Goal: Task Accomplishment & Management: Use online tool/utility

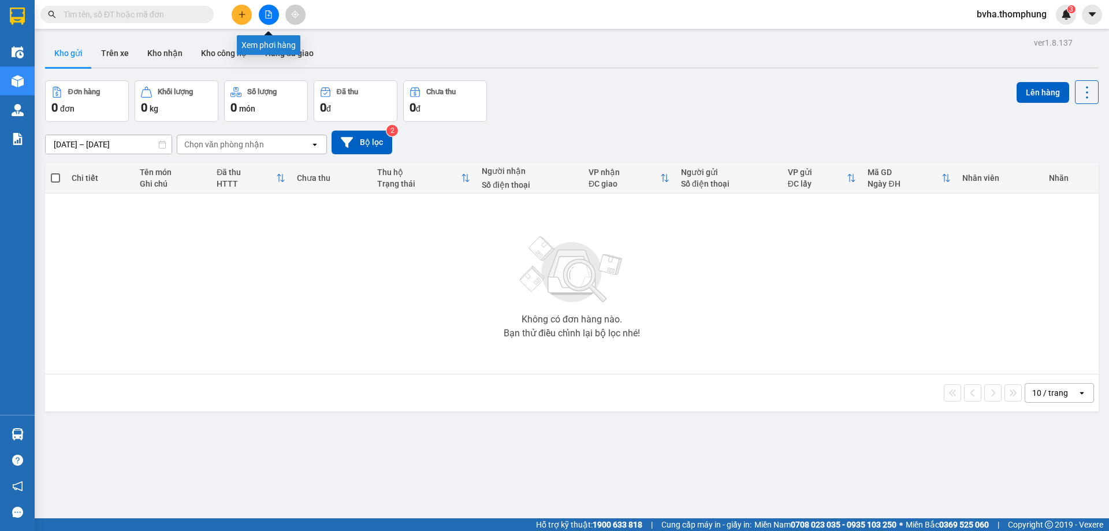
click at [272, 17] on icon "file-add" at bounding box center [269, 14] width 6 height 8
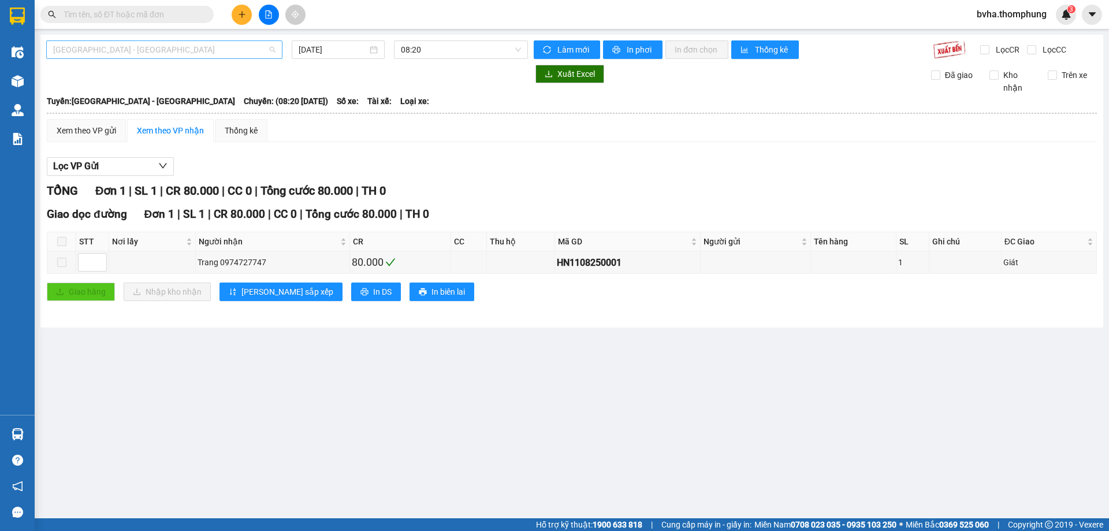
click at [216, 57] on span "[GEOGRAPHIC_DATA] - [GEOGRAPHIC_DATA]" at bounding box center [164, 49] width 222 height 17
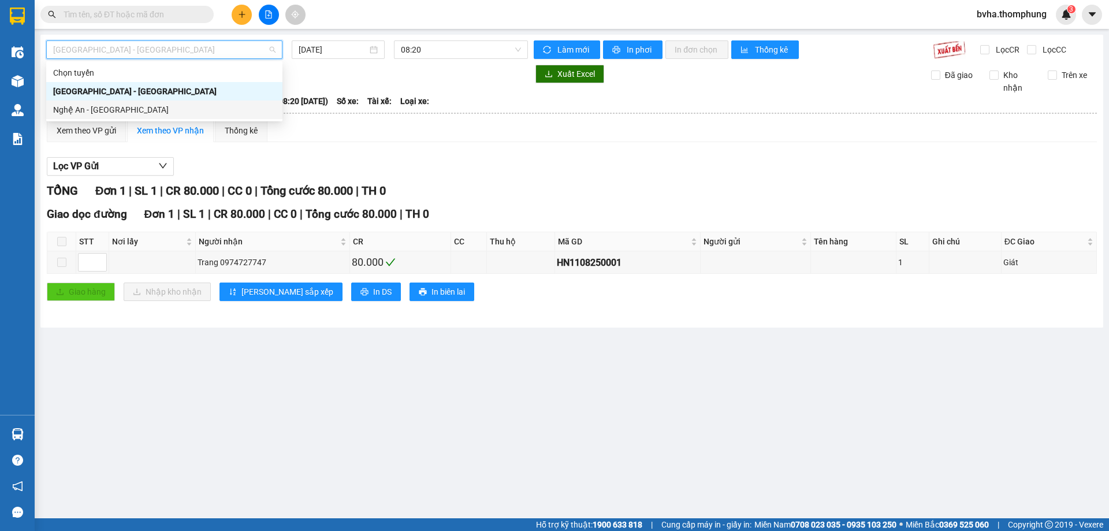
click at [113, 110] on div "Nghệ An - [GEOGRAPHIC_DATA]" at bounding box center [164, 109] width 222 height 13
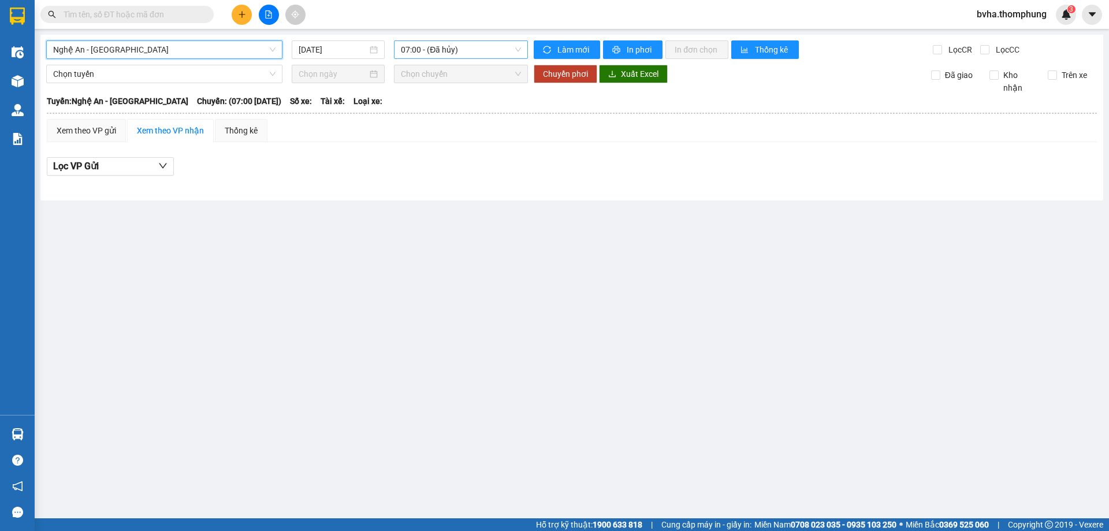
click at [476, 53] on span "07:00 - (Đã hủy)" at bounding box center [461, 49] width 120 height 17
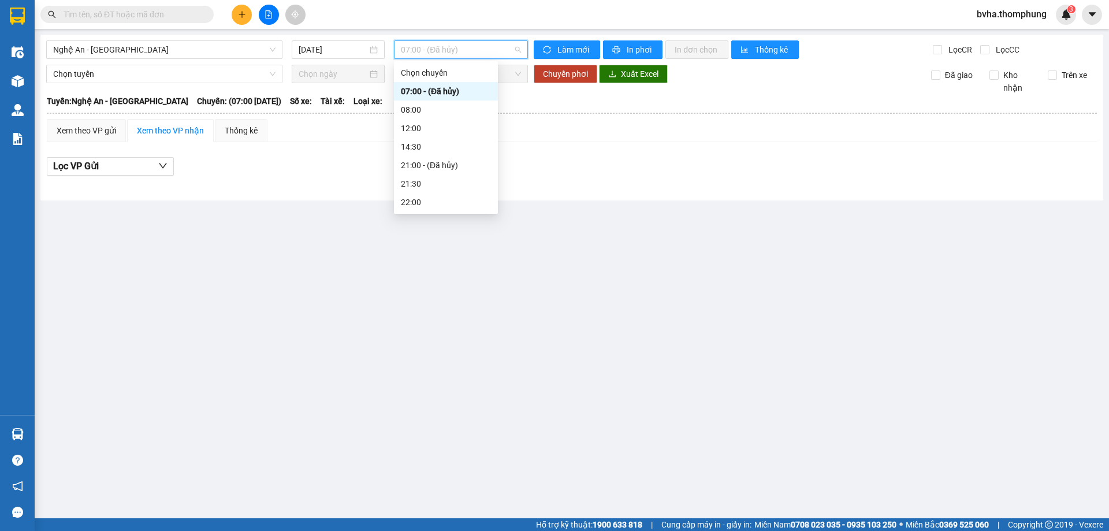
click at [476, 53] on span "07:00 - (Đã hủy)" at bounding box center [461, 49] width 120 height 17
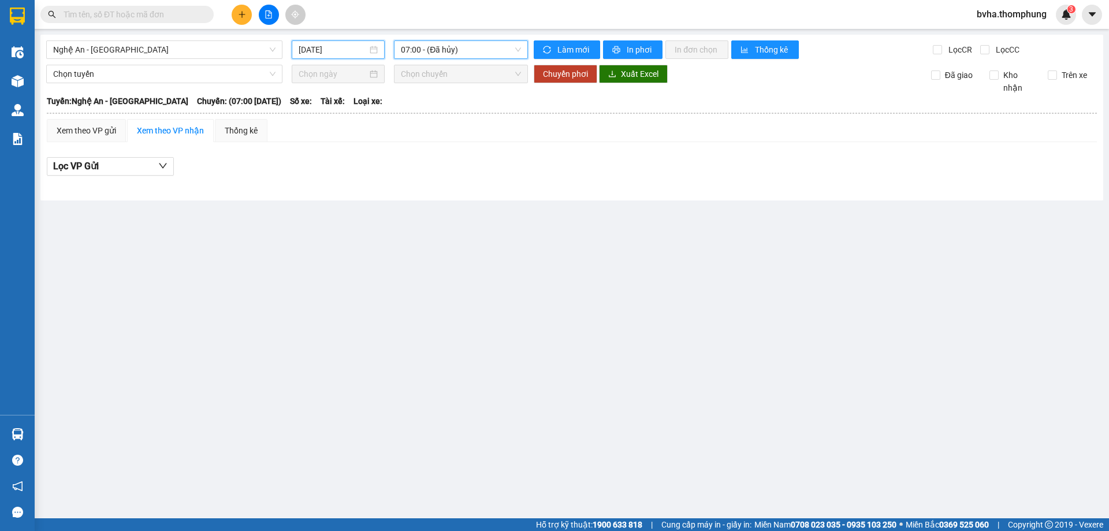
click at [346, 53] on input "[DATE]" at bounding box center [333, 49] width 69 height 13
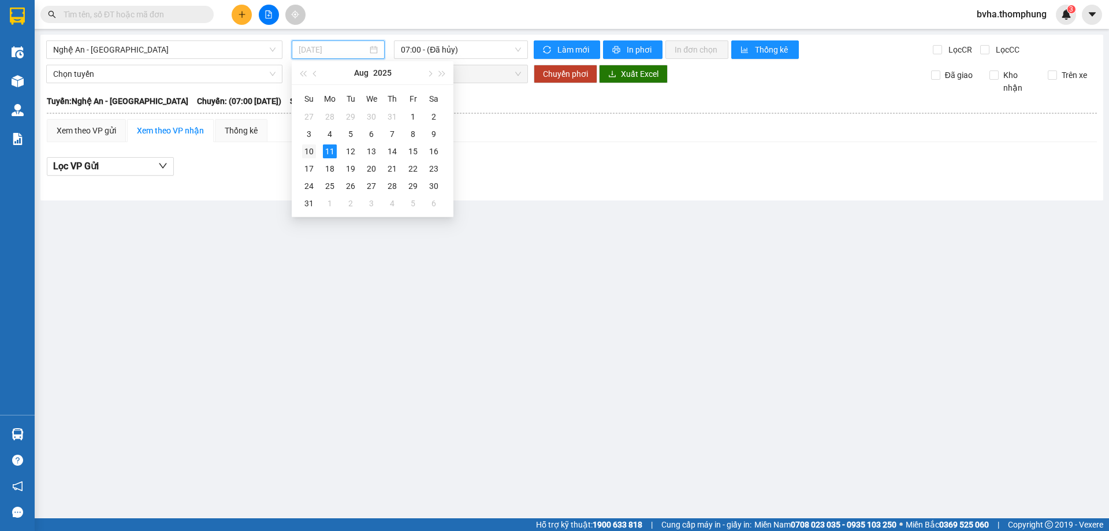
click at [309, 149] on div "10" at bounding box center [309, 151] width 14 height 14
type input "[DATE]"
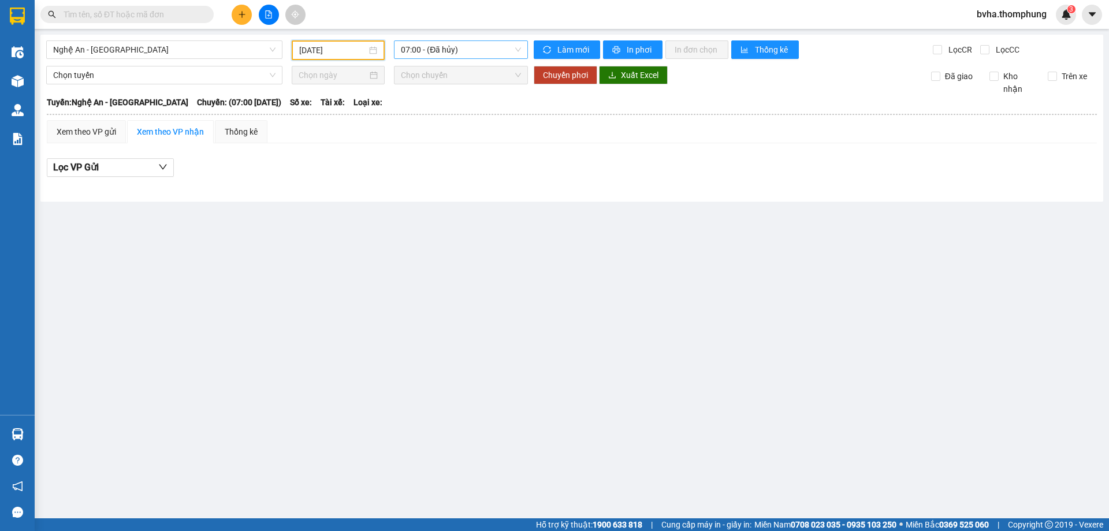
click at [494, 49] on span "07:00 - (Đã hủy)" at bounding box center [461, 49] width 120 height 17
click at [429, 204] on div "23:00" at bounding box center [446, 202] width 90 height 13
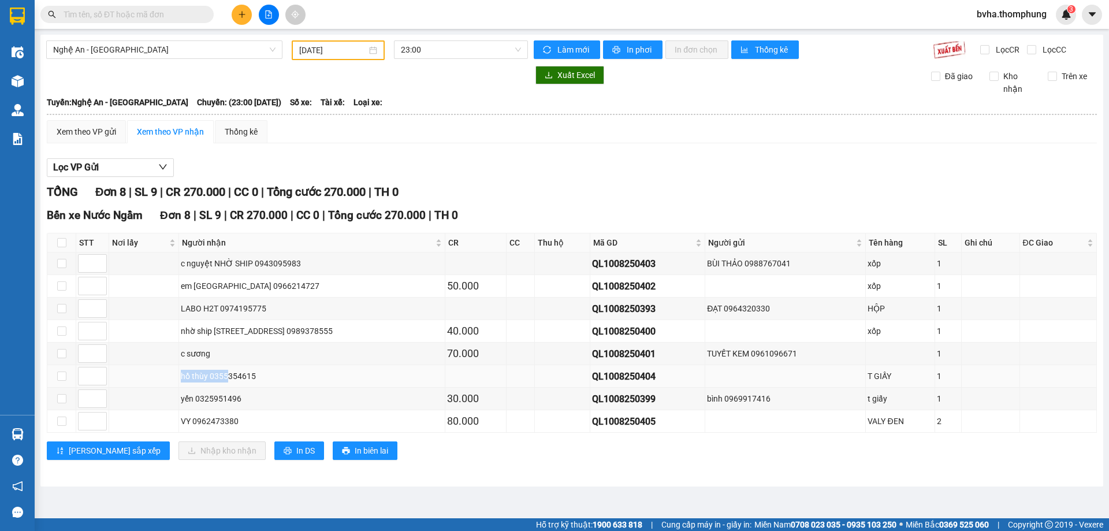
drag, startPoint x: 180, startPoint y: 378, endPoint x: 229, endPoint y: 380, distance: 49.2
click at [229, 380] on td "hồ thùy 0355354615" at bounding box center [312, 376] width 266 height 23
click at [691, 385] on td "QL1008250404" at bounding box center [649, 376] width 116 height 23
drag, startPoint x: 666, startPoint y: 379, endPoint x: 596, endPoint y: 384, distance: 69.6
click at [596, 384] on tr "hồ thùy 0355354615 QL1008250404 T GIẤY 1" at bounding box center [572, 376] width 1050 height 23
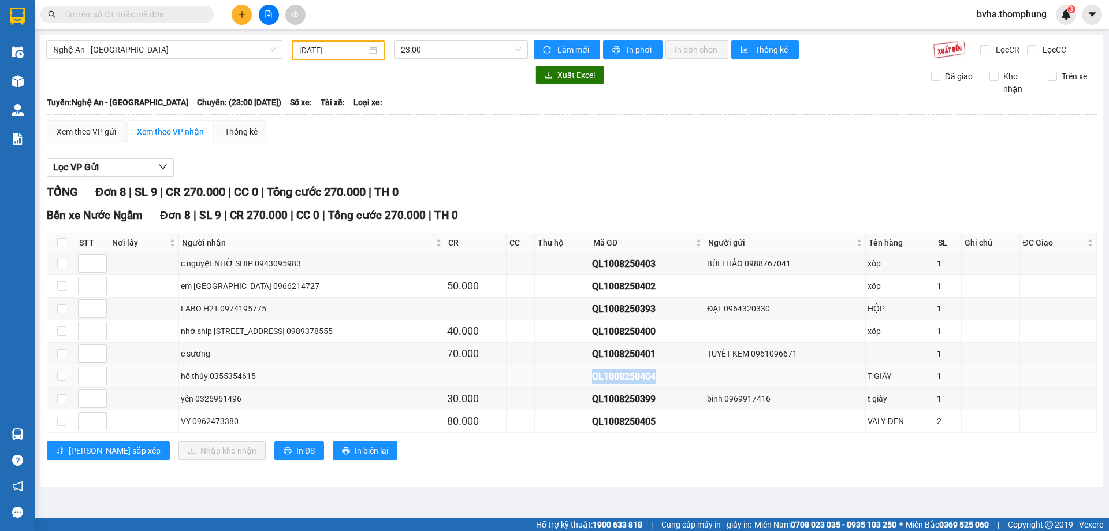
copy div "QL1008250404"
click at [88, 14] on input "text" at bounding box center [132, 14] width 136 height 13
paste input "QL1008250404"
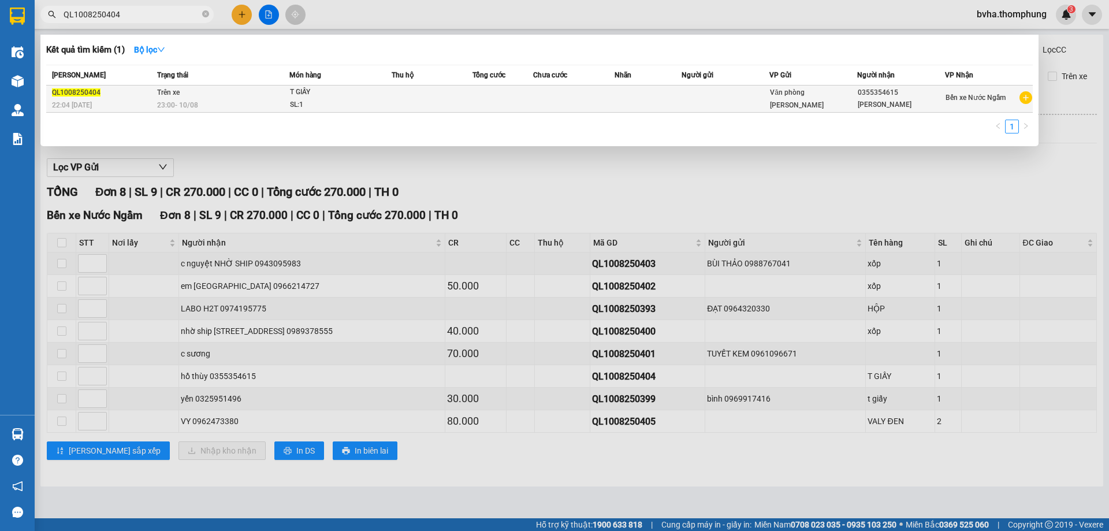
type input "QL1008250404"
click at [336, 99] on div "SL: 1" at bounding box center [333, 105] width 87 height 13
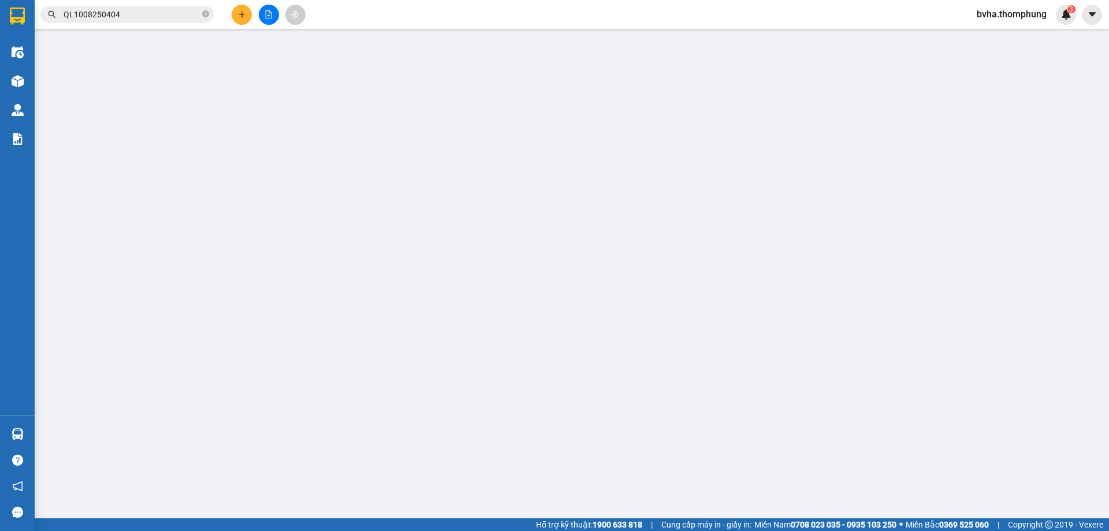
type input "0355354615"
type input "[PERSON_NAME]"
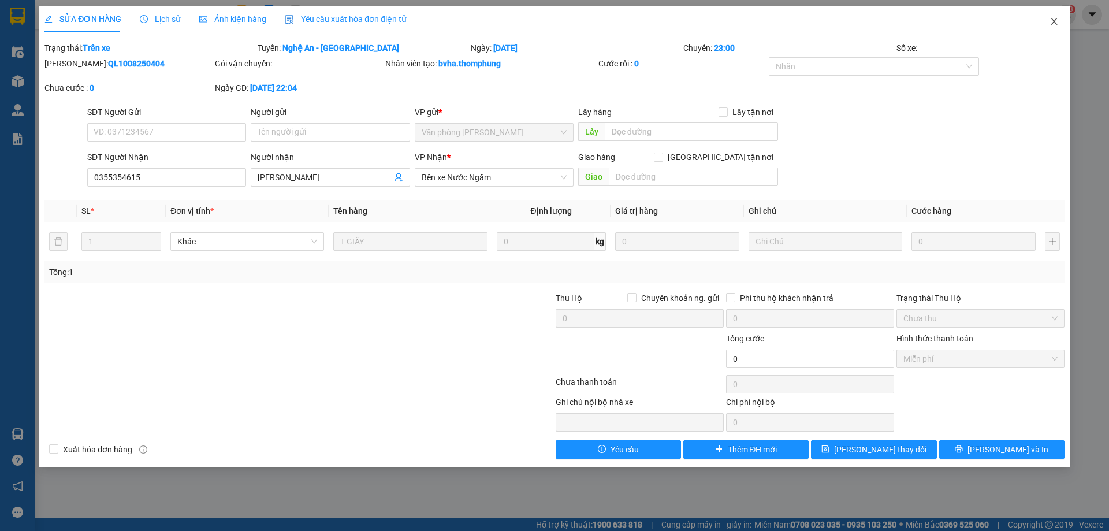
click at [1050, 25] on icon "close" at bounding box center [1054, 21] width 9 height 9
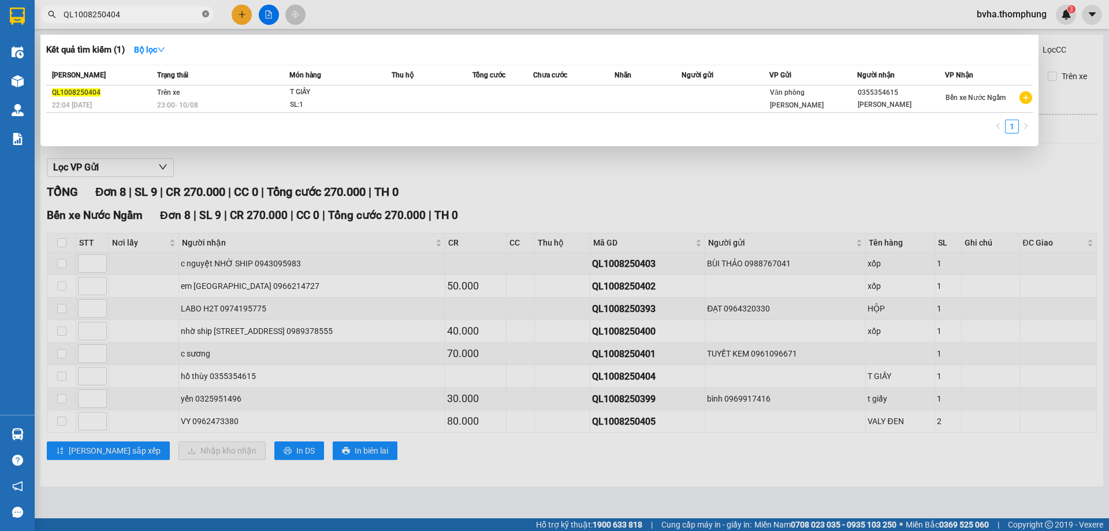
click at [206, 14] on icon "close-circle" at bounding box center [205, 13] width 7 height 7
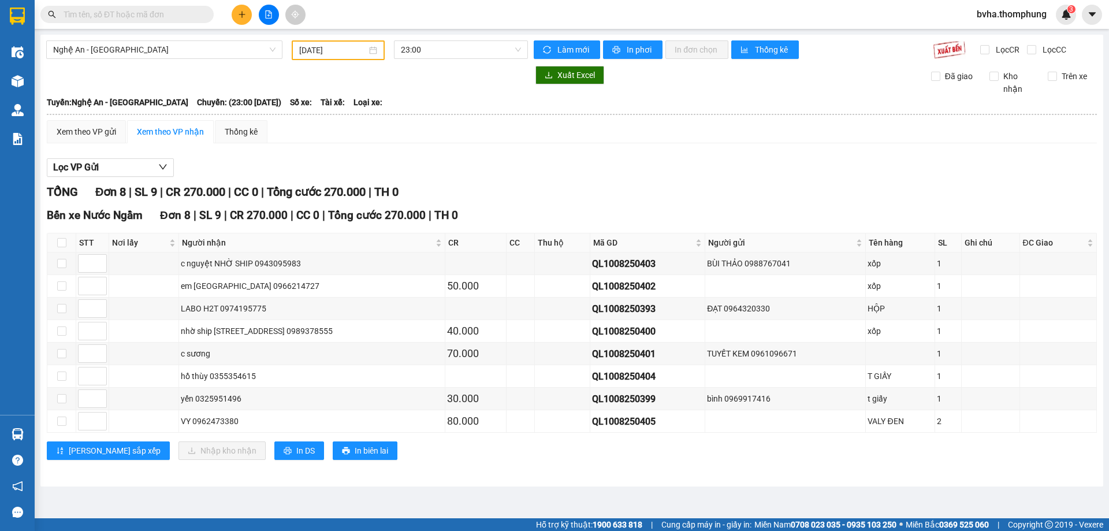
click at [393, 10] on div "Kết quả tìm kiếm ( 1 ) Bộ lọc Mã ĐH Trạng thái Món hàng Thu hộ Tổng cước Chưa c…" at bounding box center [554, 14] width 1109 height 29
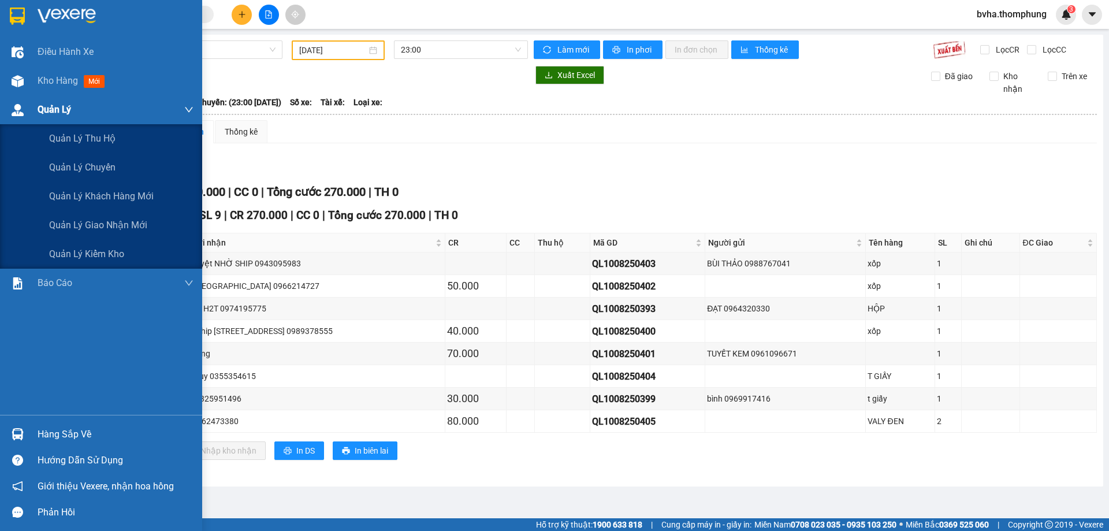
click at [91, 111] on div "Quản Lý" at bounding box center [116, 109] width 156 height 29
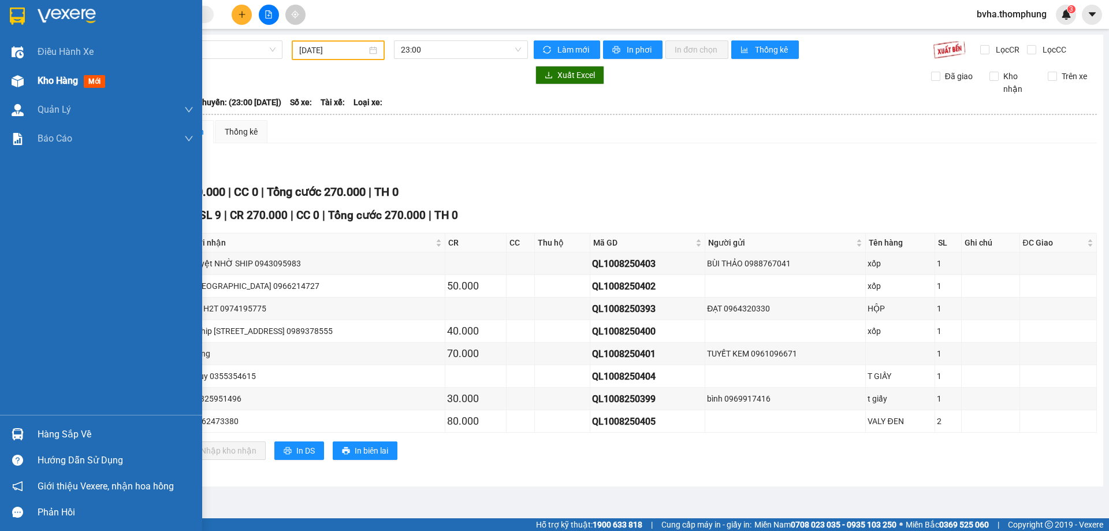
click at [26, 73] on div at bounding box center [18, 81] width 20 height 20
